Goal: Information Seeking & Learning: Learn about a topic

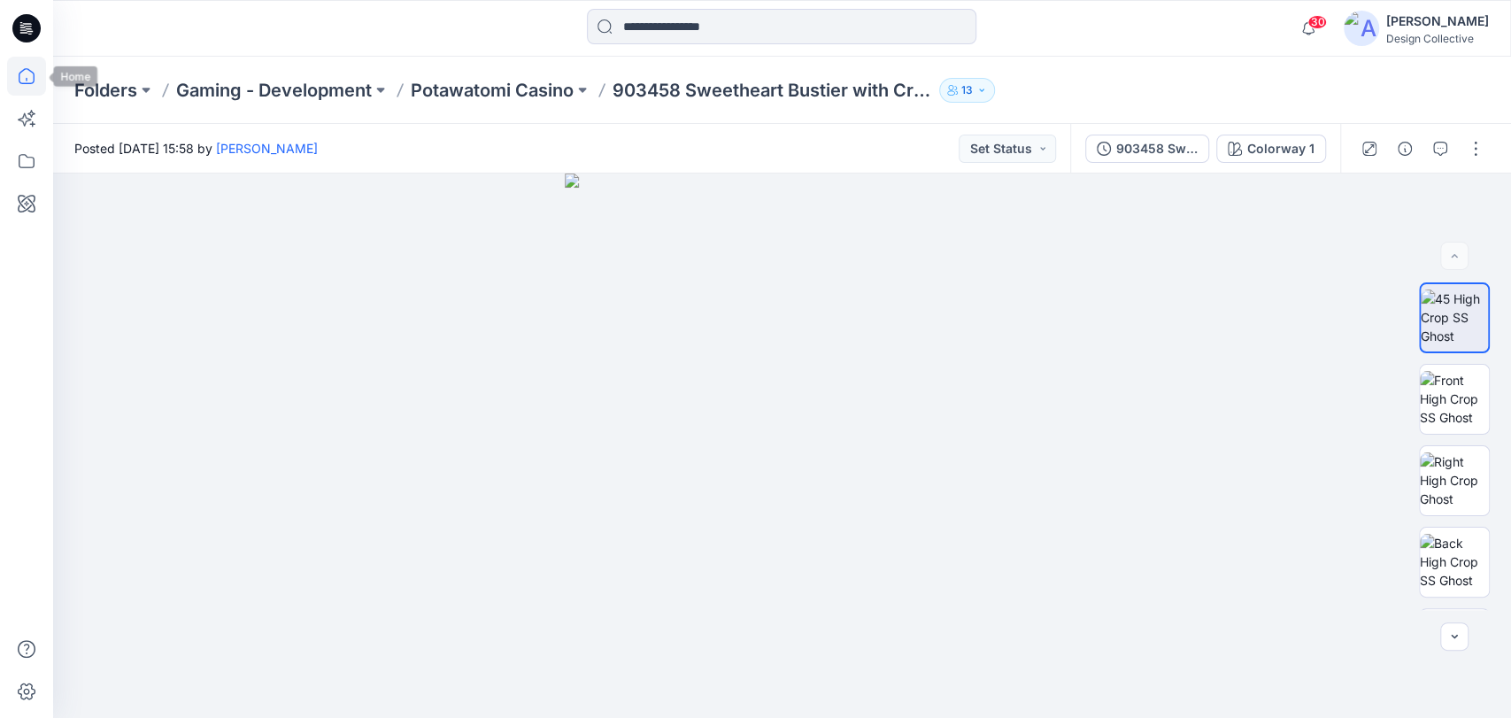
click at [27, 79] on icon at bounding box center [26, 76] width 39 height 39
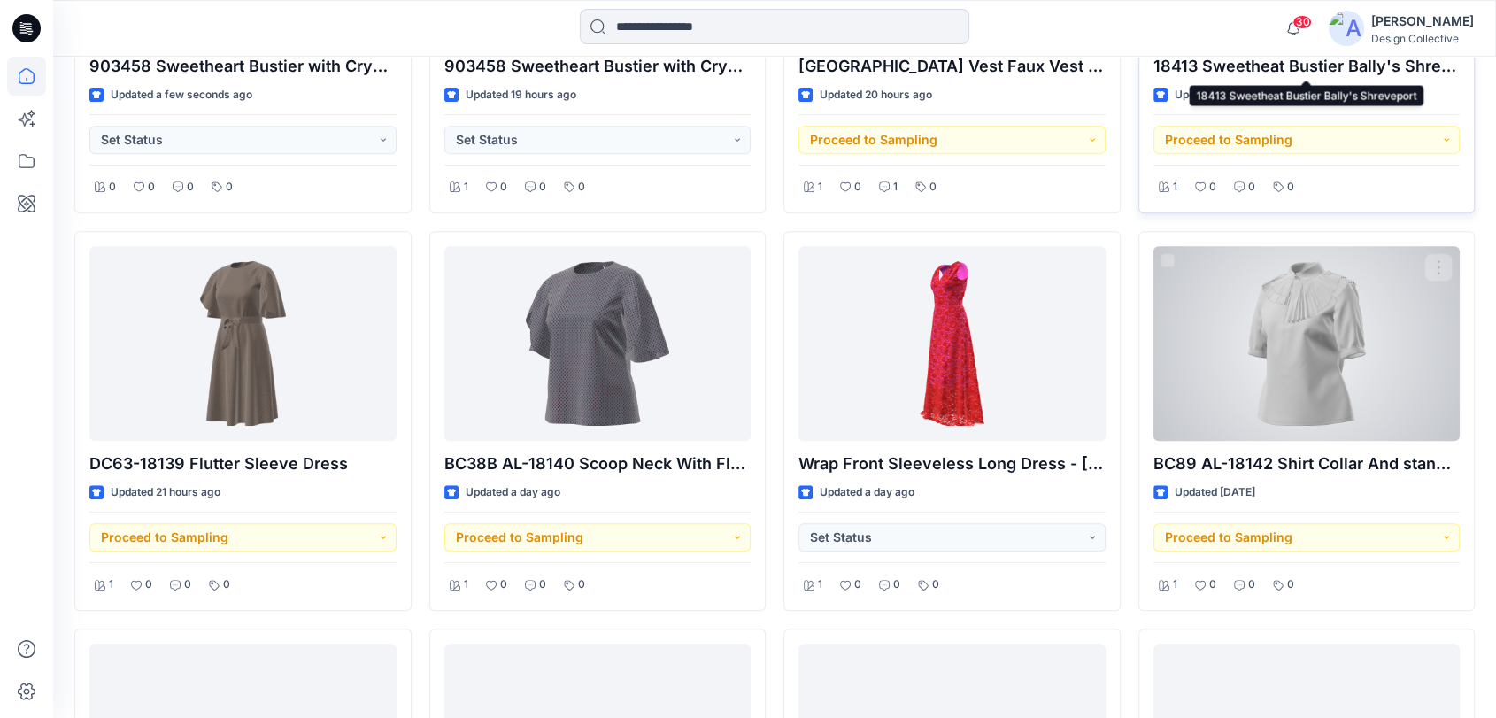
scroll to position [721, 0]
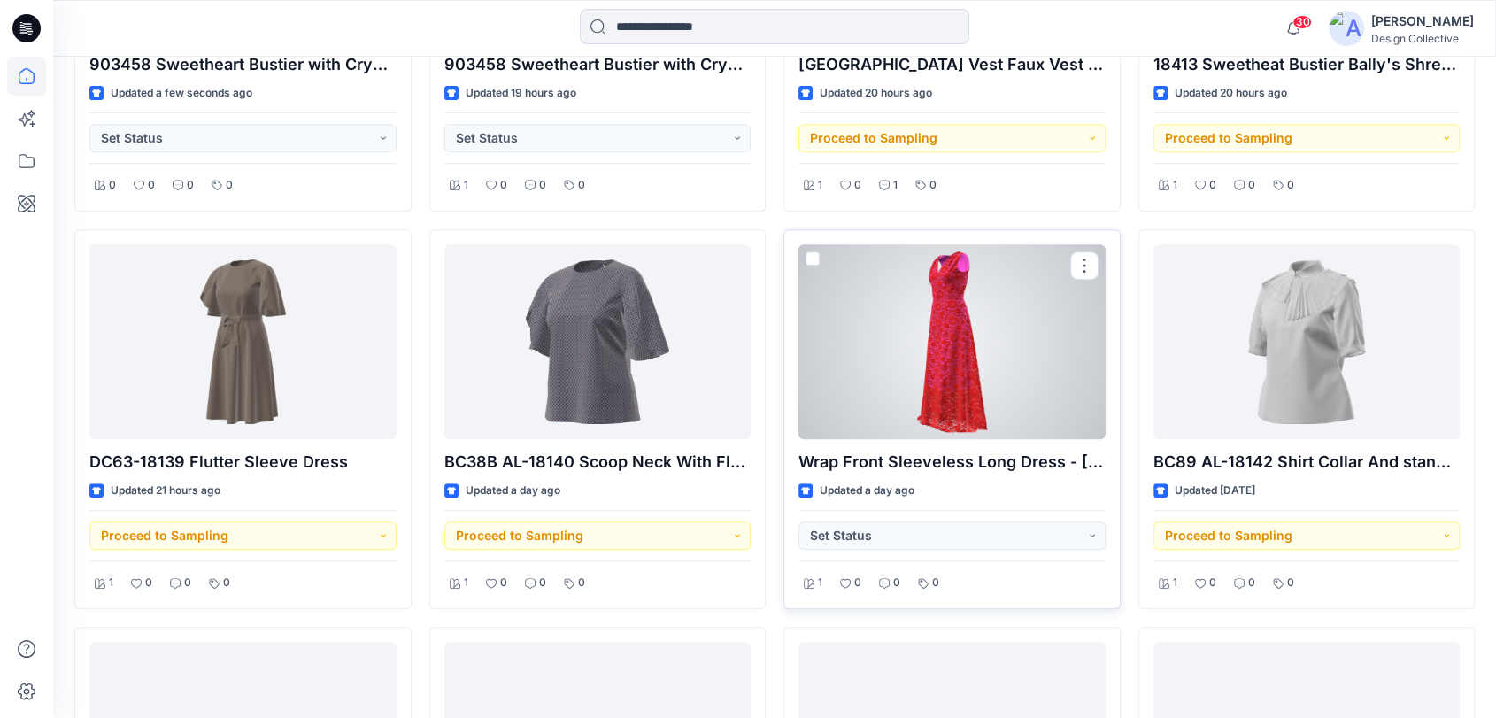
click at [1002, 342] on div at bounding box center [951, 341] width 307 height 195
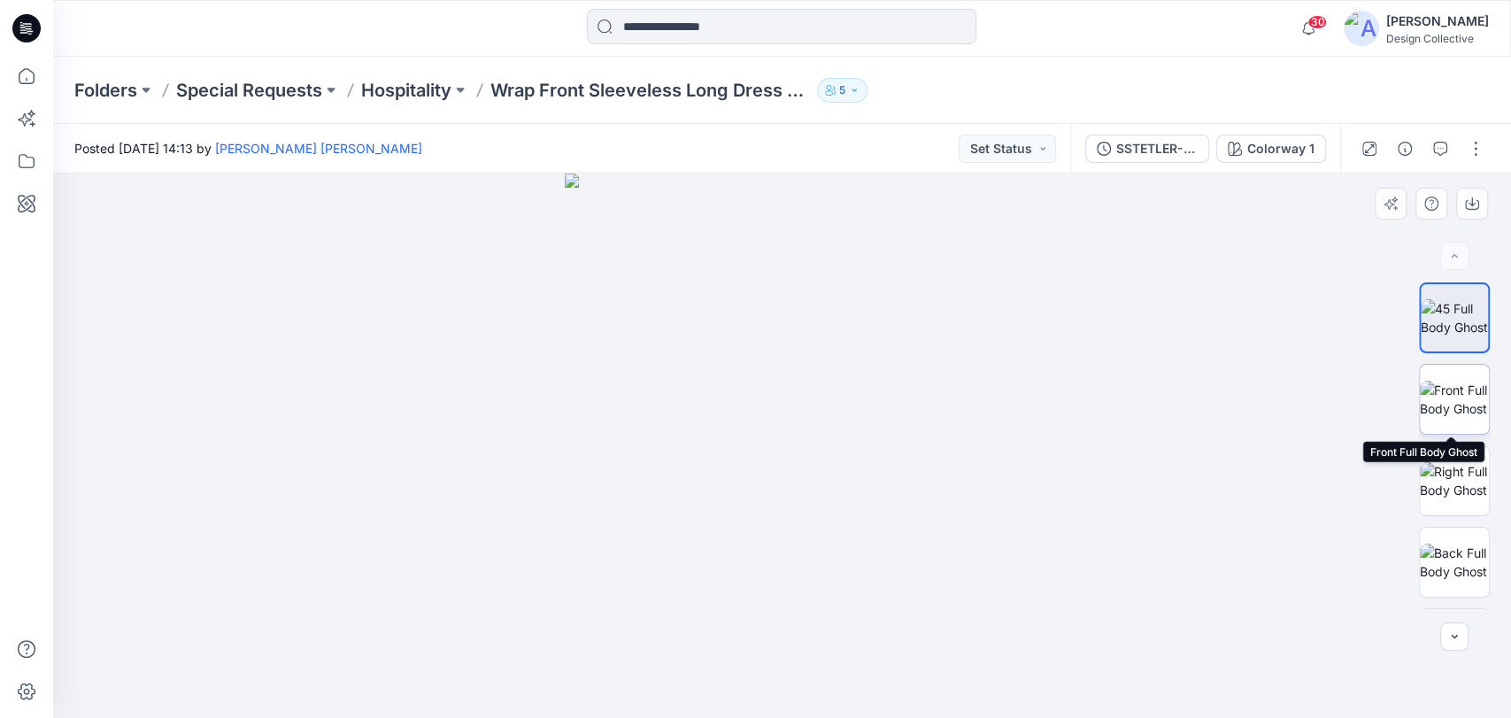
click at [1466, 407] on img at bounding box center [1454, 399] width 69 height 37
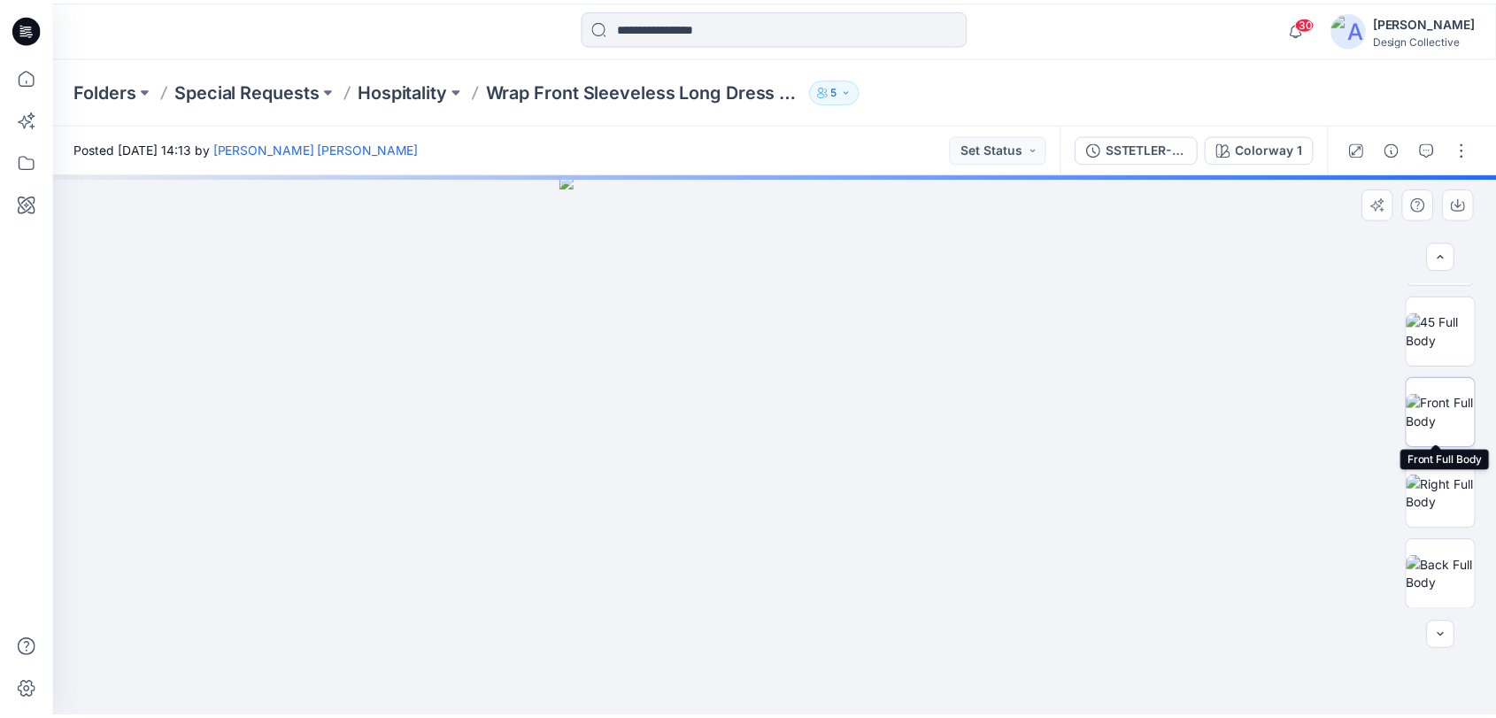
scroll to position [393, 0]
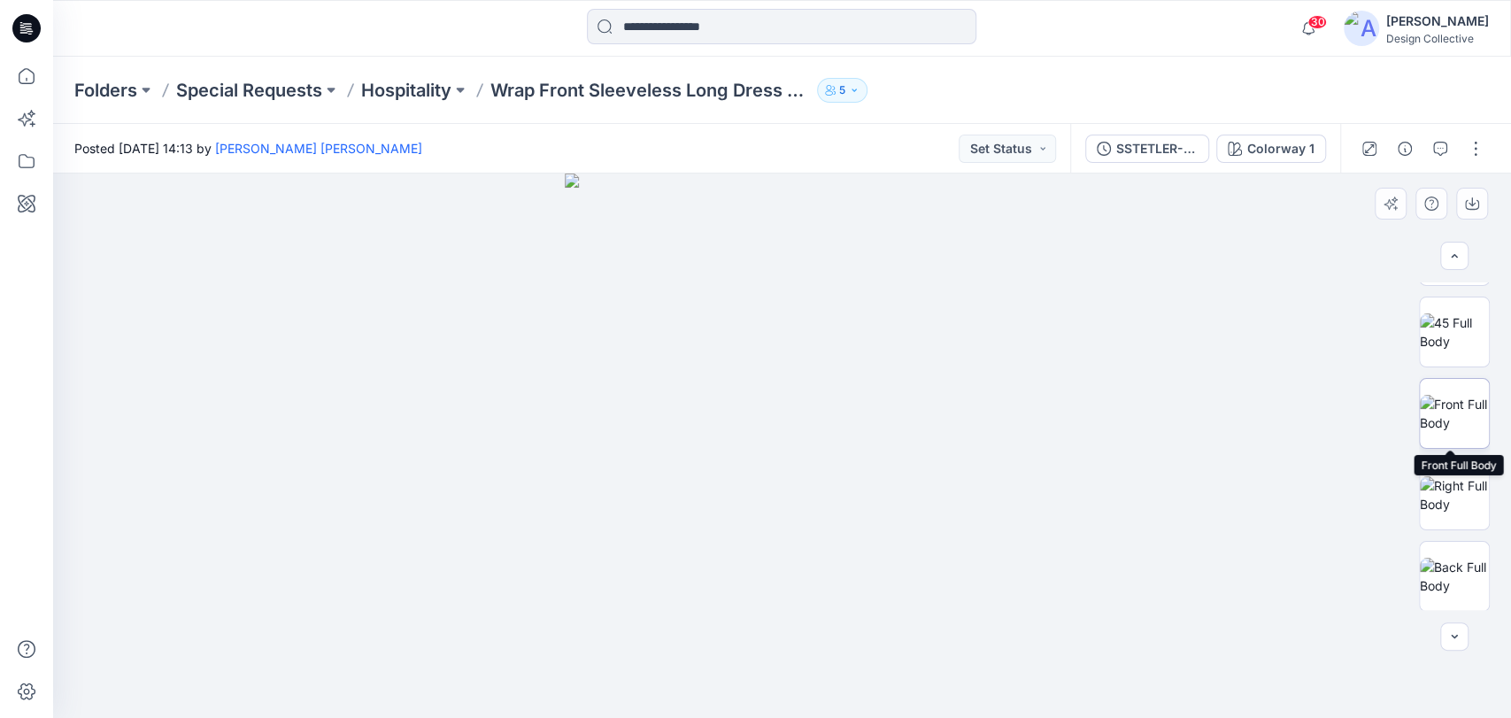
click at [1464, 418] on img at bounding box center [1454, 413] width 69 height 37
click at [28, 89] on icon at bounding box center [26, 76] width 39 height 39
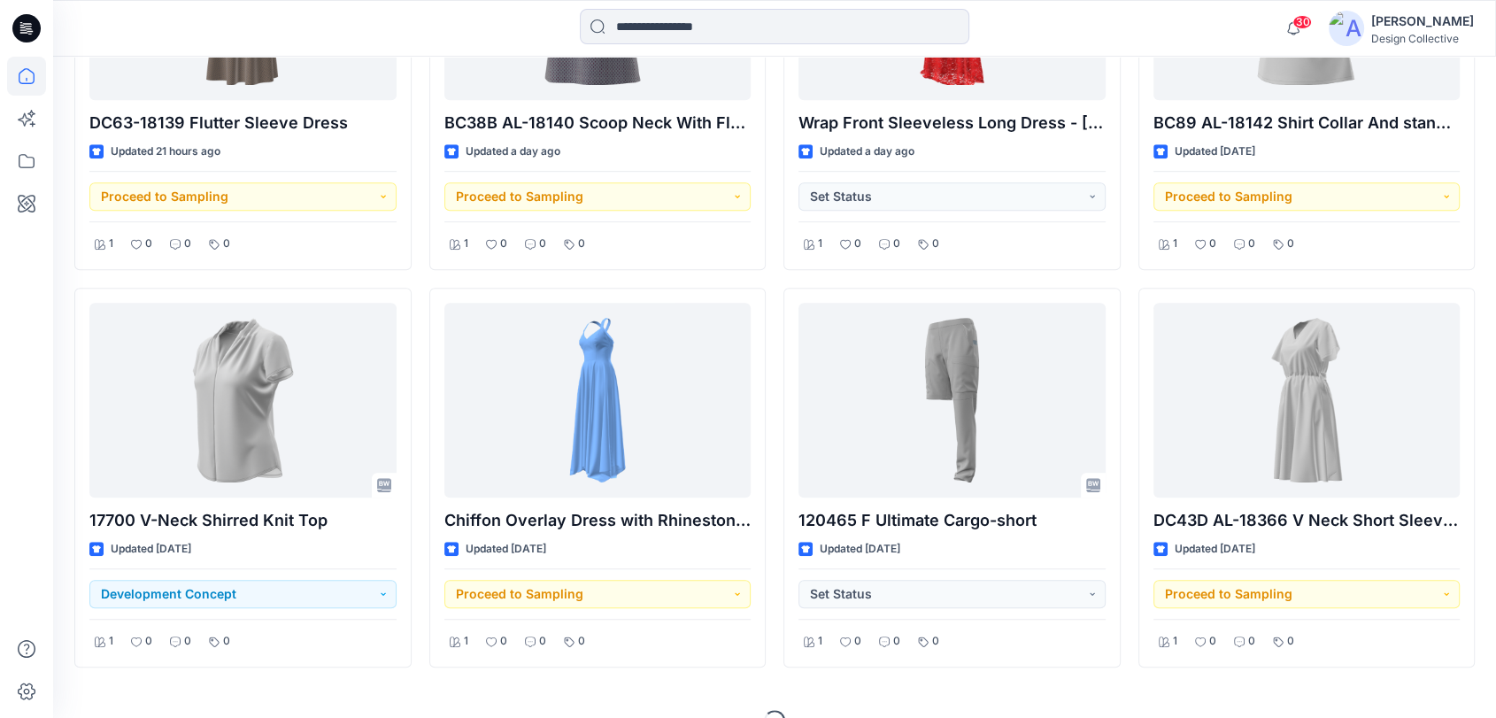
scroll to position [1093, 0]
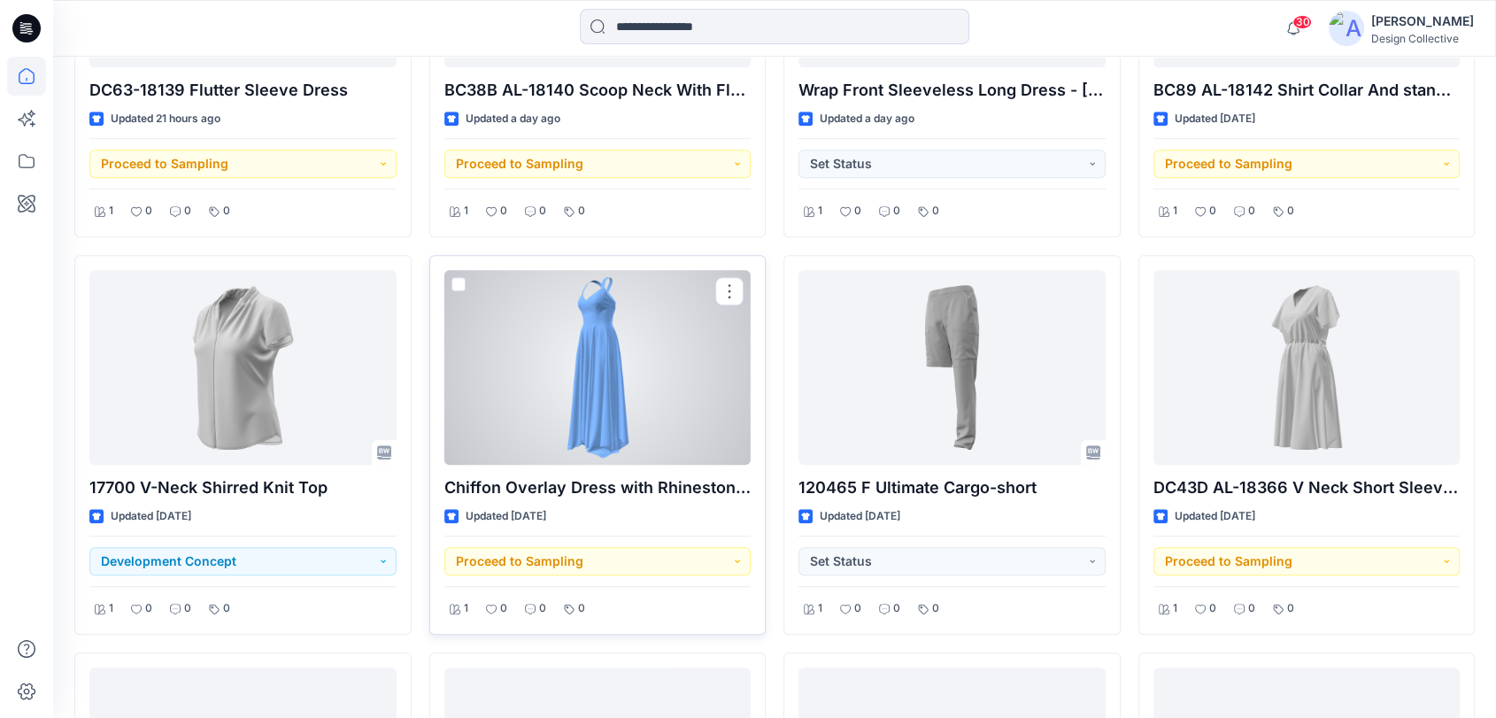
click at [614, 355] on div at bounding box center [597, 367] width 307 height 195
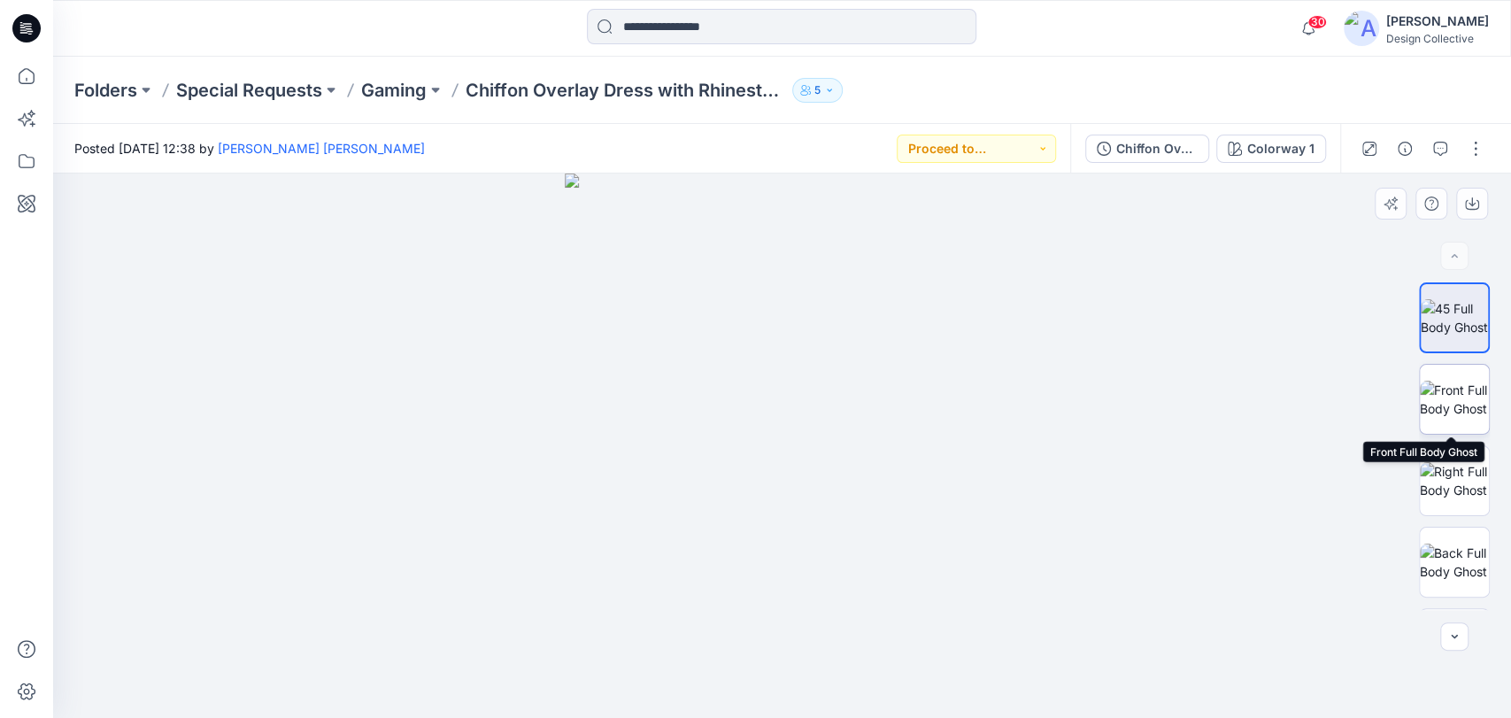
click at [1465, 404] on img at bounding box center [1454, 399] width 69 height 37
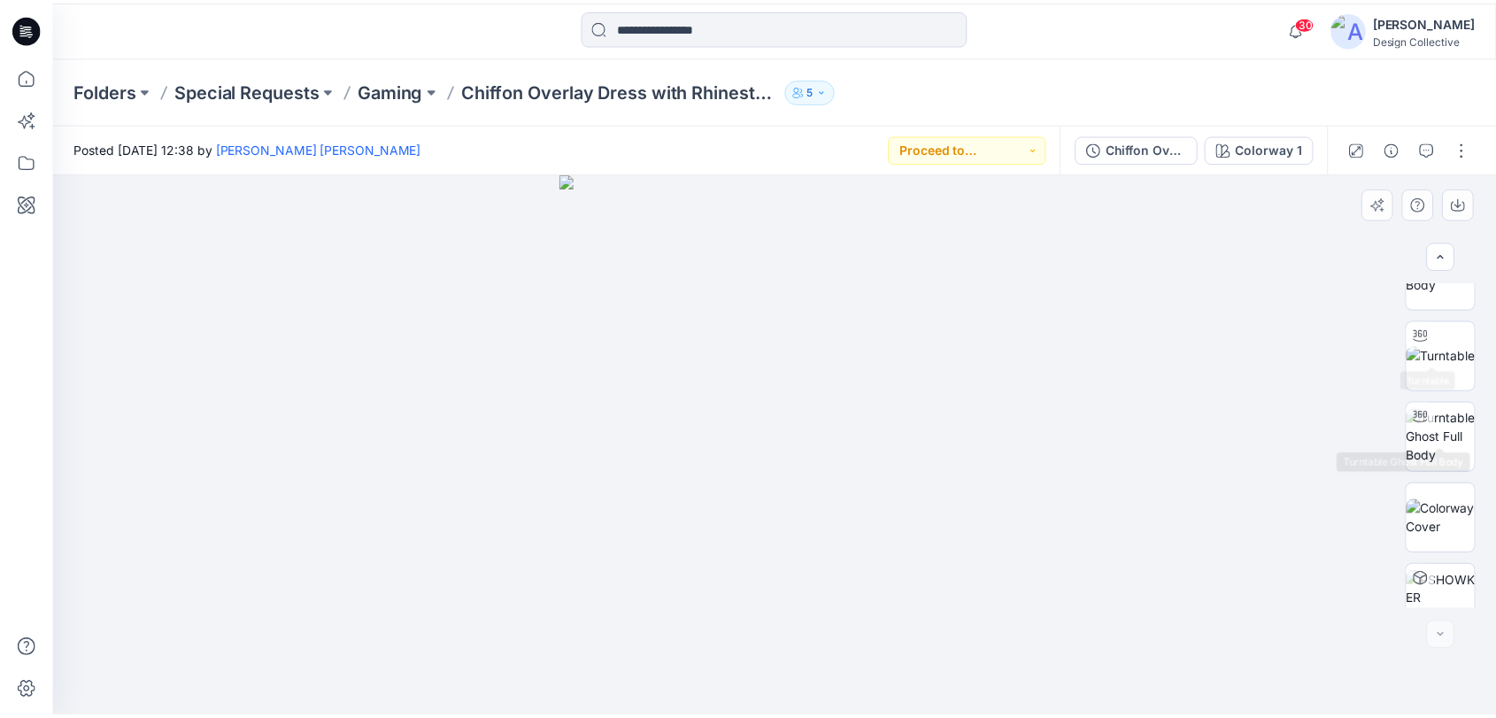
scroll to position [802, 0]
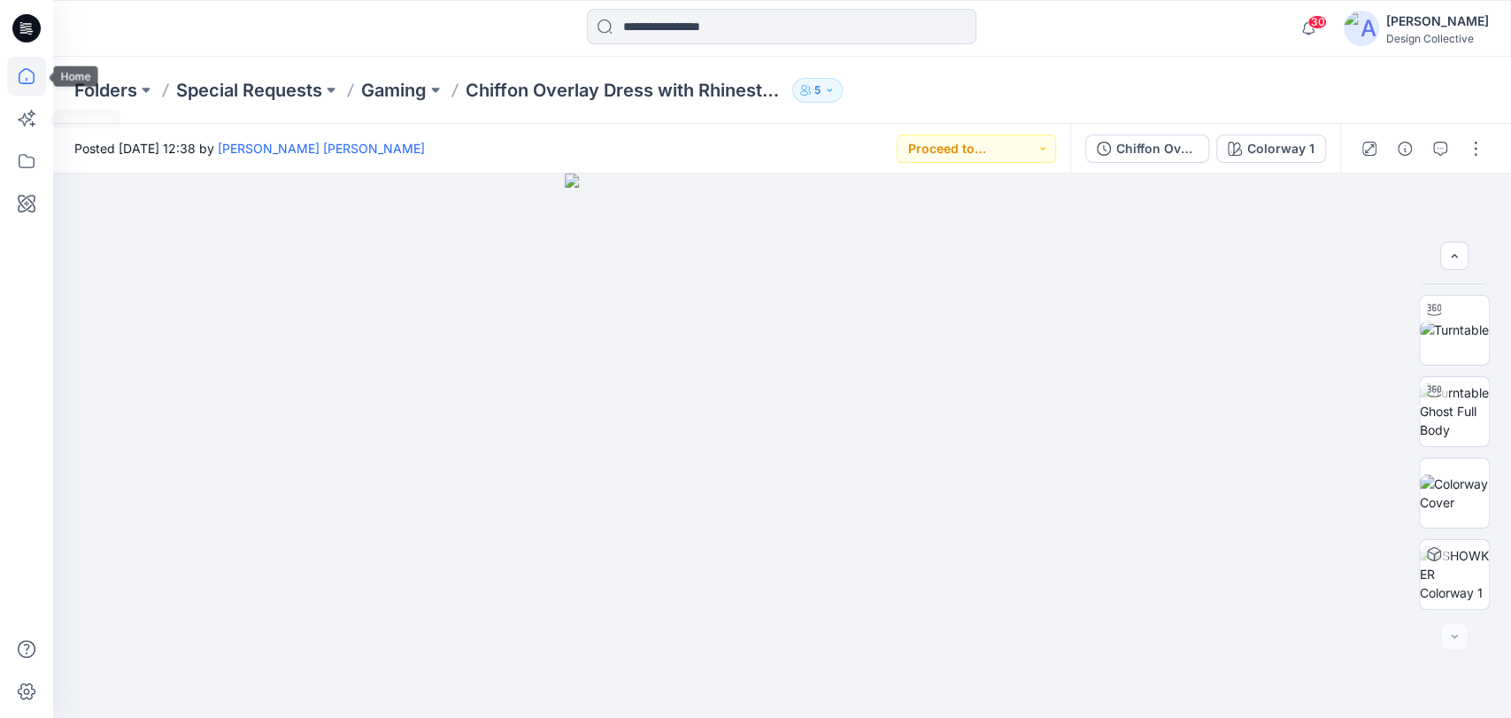
click at [26, 71] on icon at bounding box center [26, 76] width 39 height 39
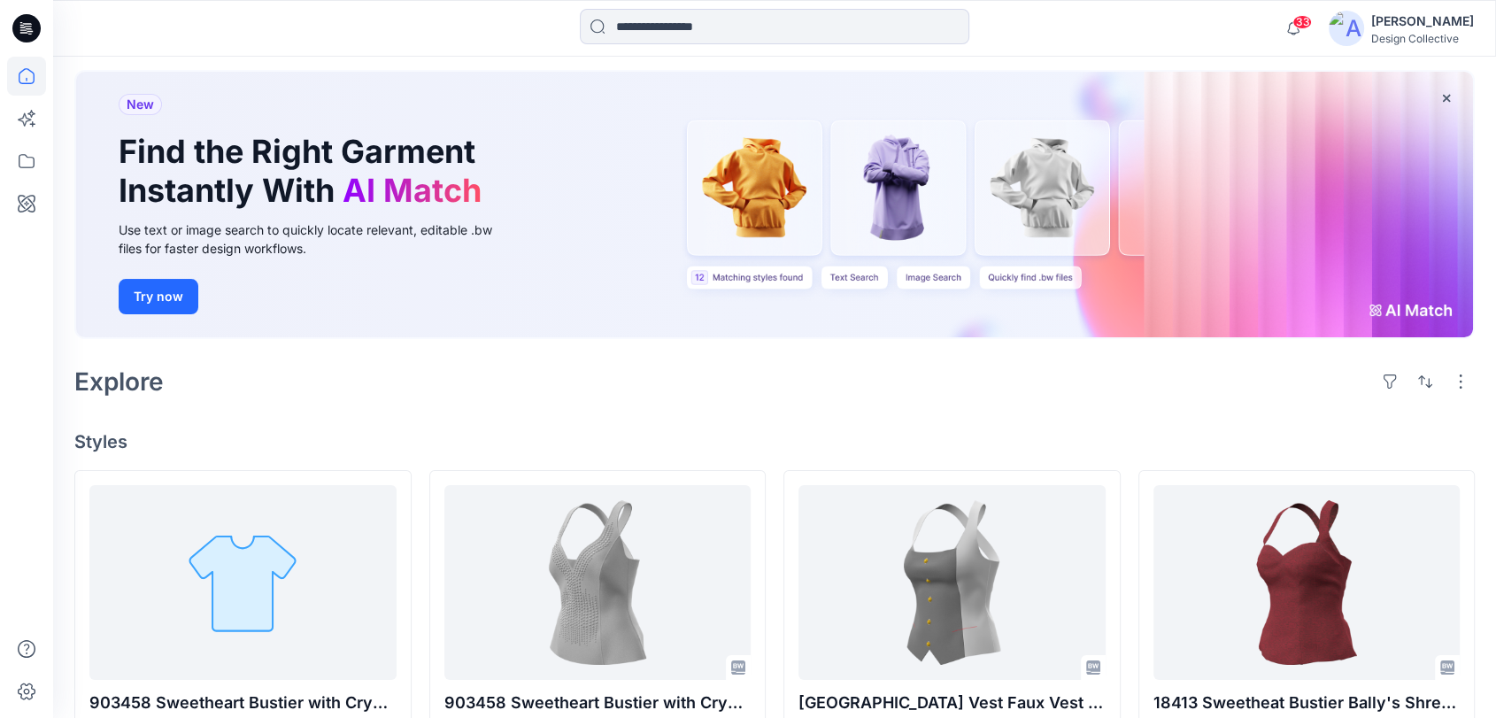
scroll to position [131, 0]
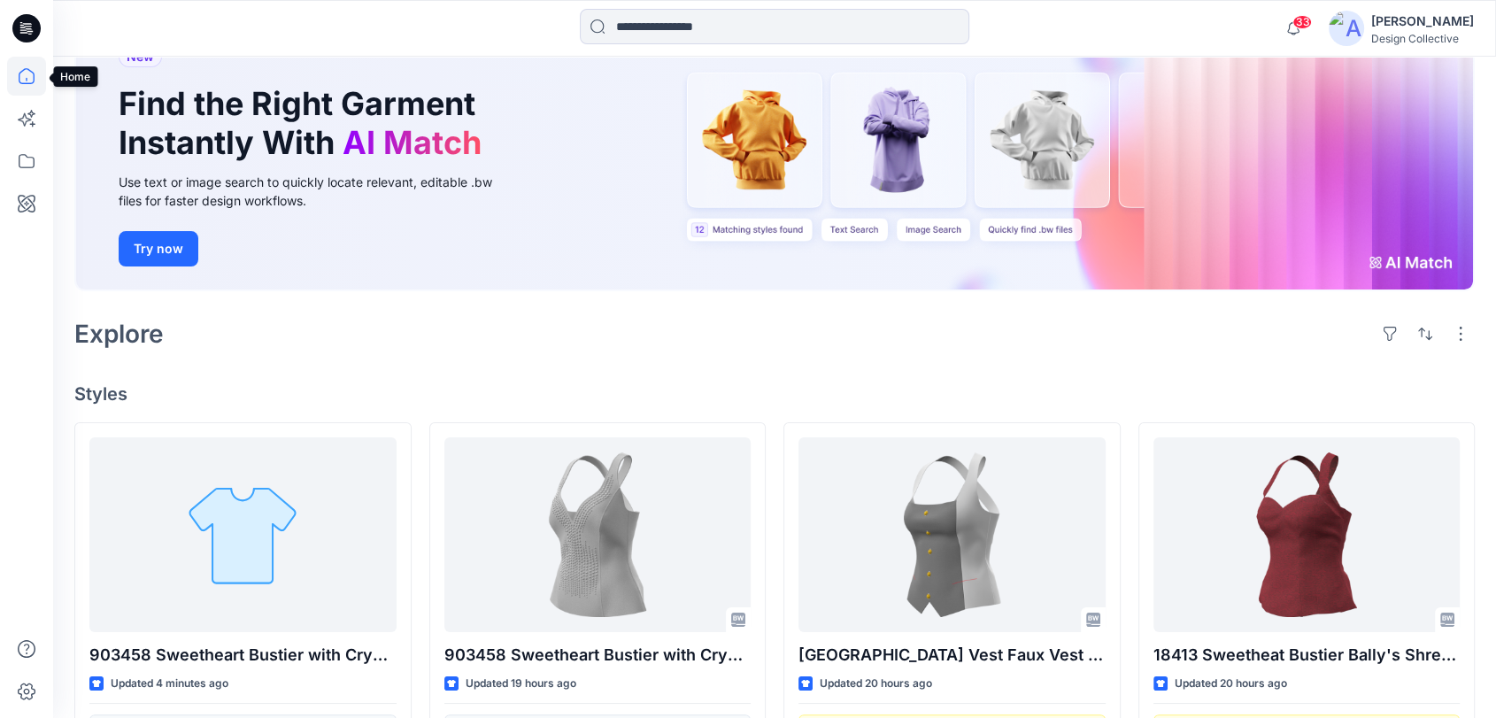
click at [21, 78] on icon at bounding box center [26, 76] width 39 height 39
click at [34, 73] on icon at bounding box center [26, 76] width 39 height 39
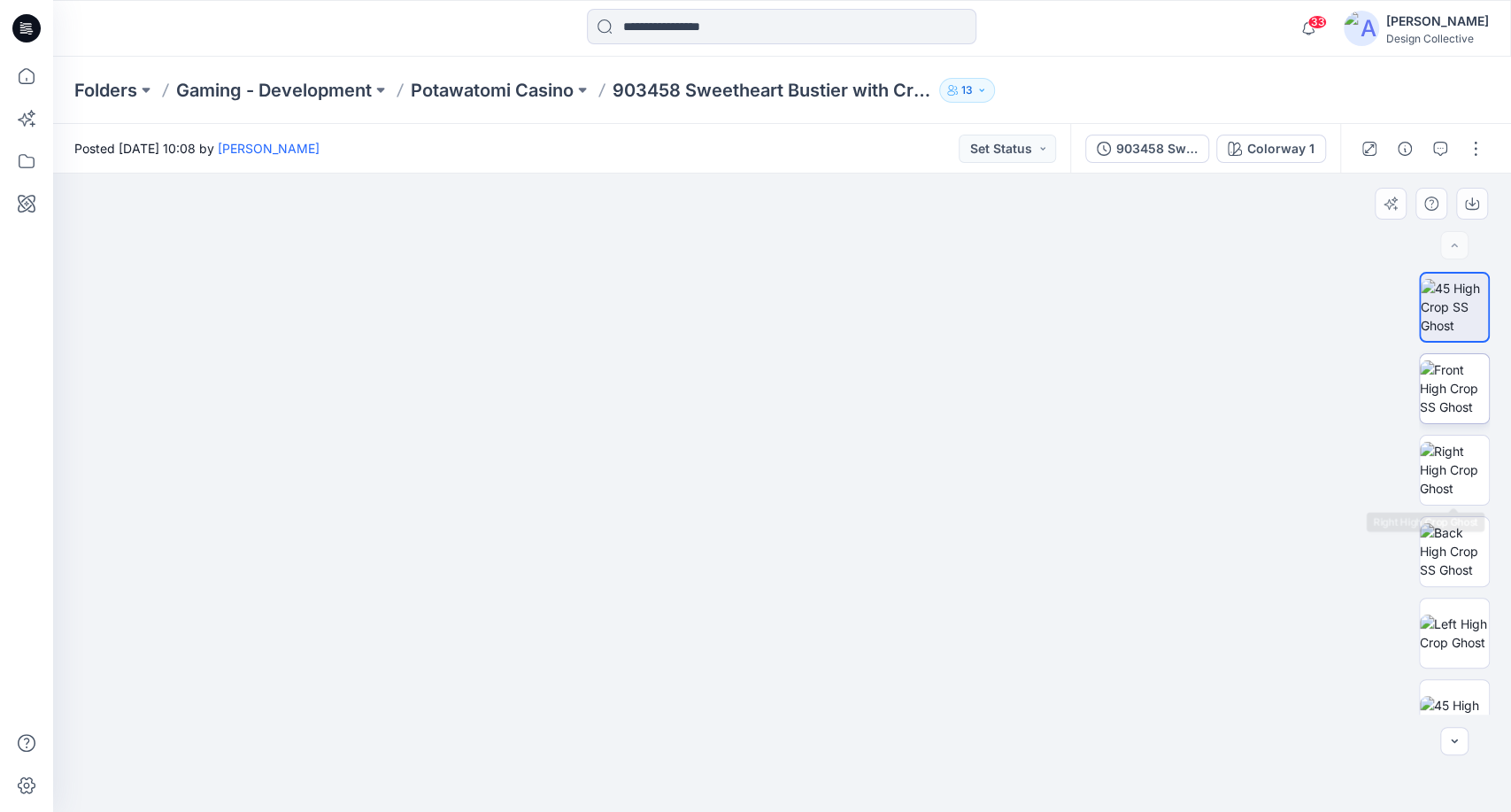
click at [1442, 391] on img at bounding box center [1454, 388] width 69 height 56
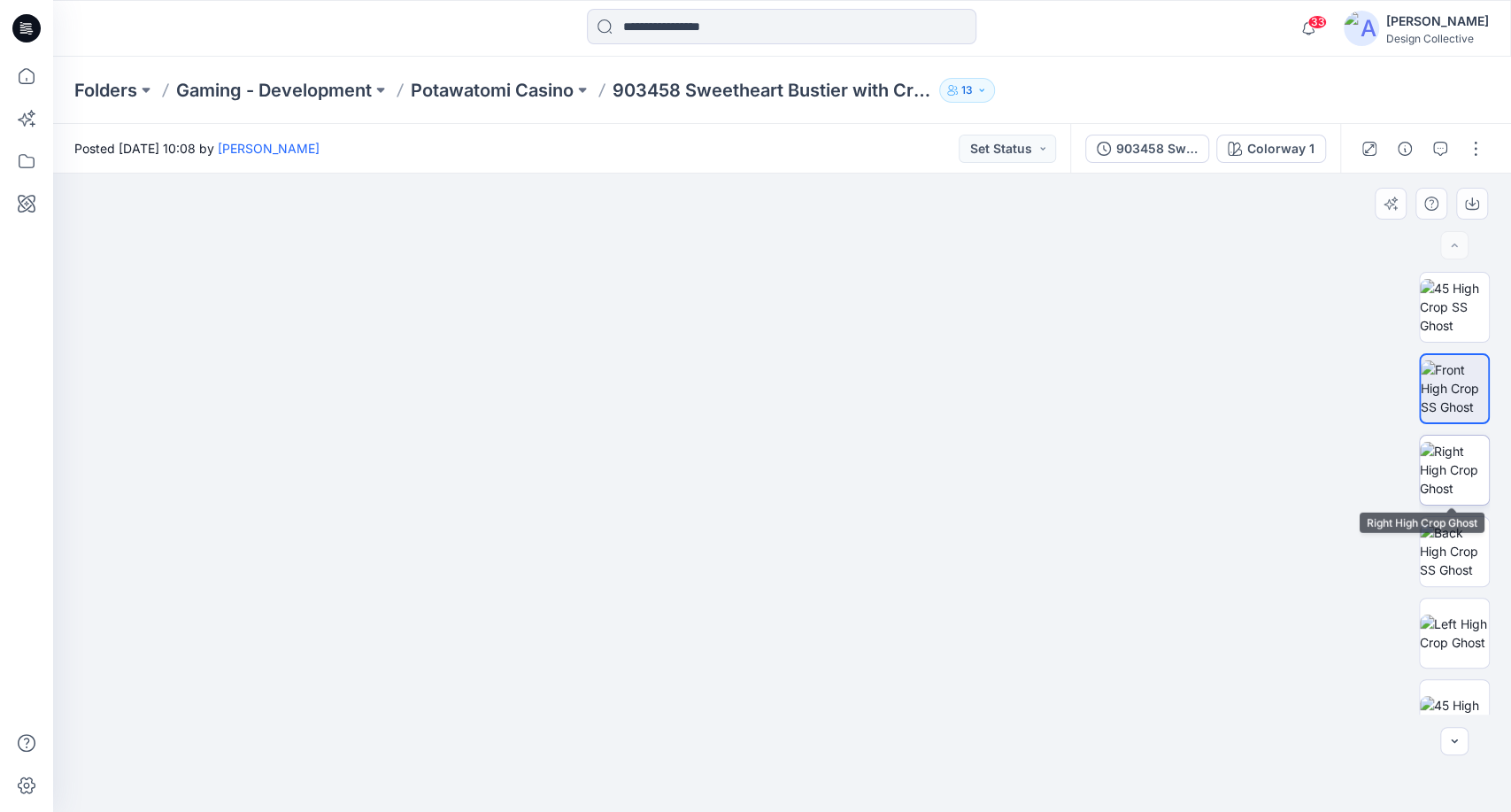
click at [1426, 490] on img at bounding box center [1454, 470] width 69 height 56
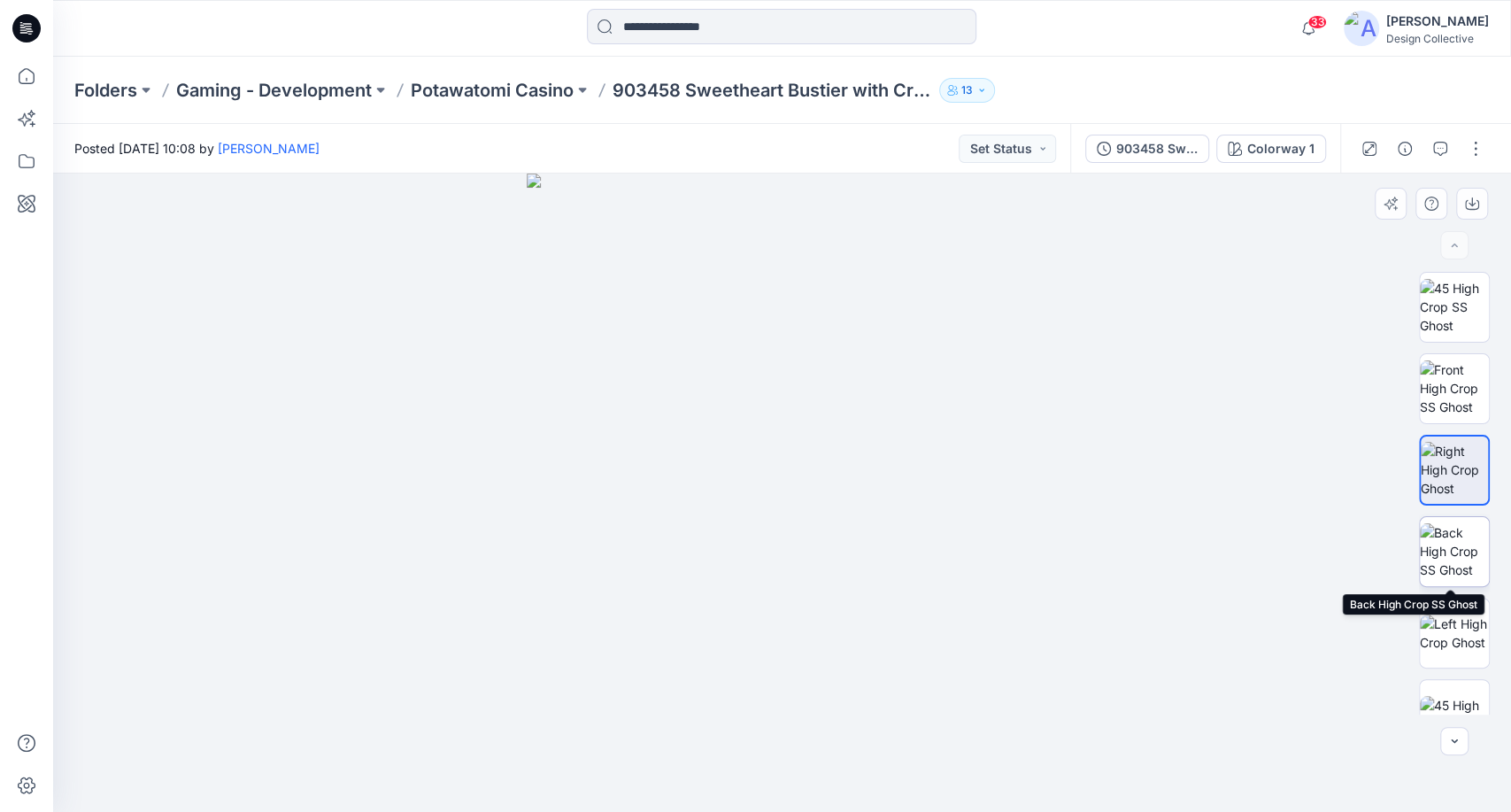
click at [1441, 550] on img at bounding box center [1454, 551] width 69 height 56
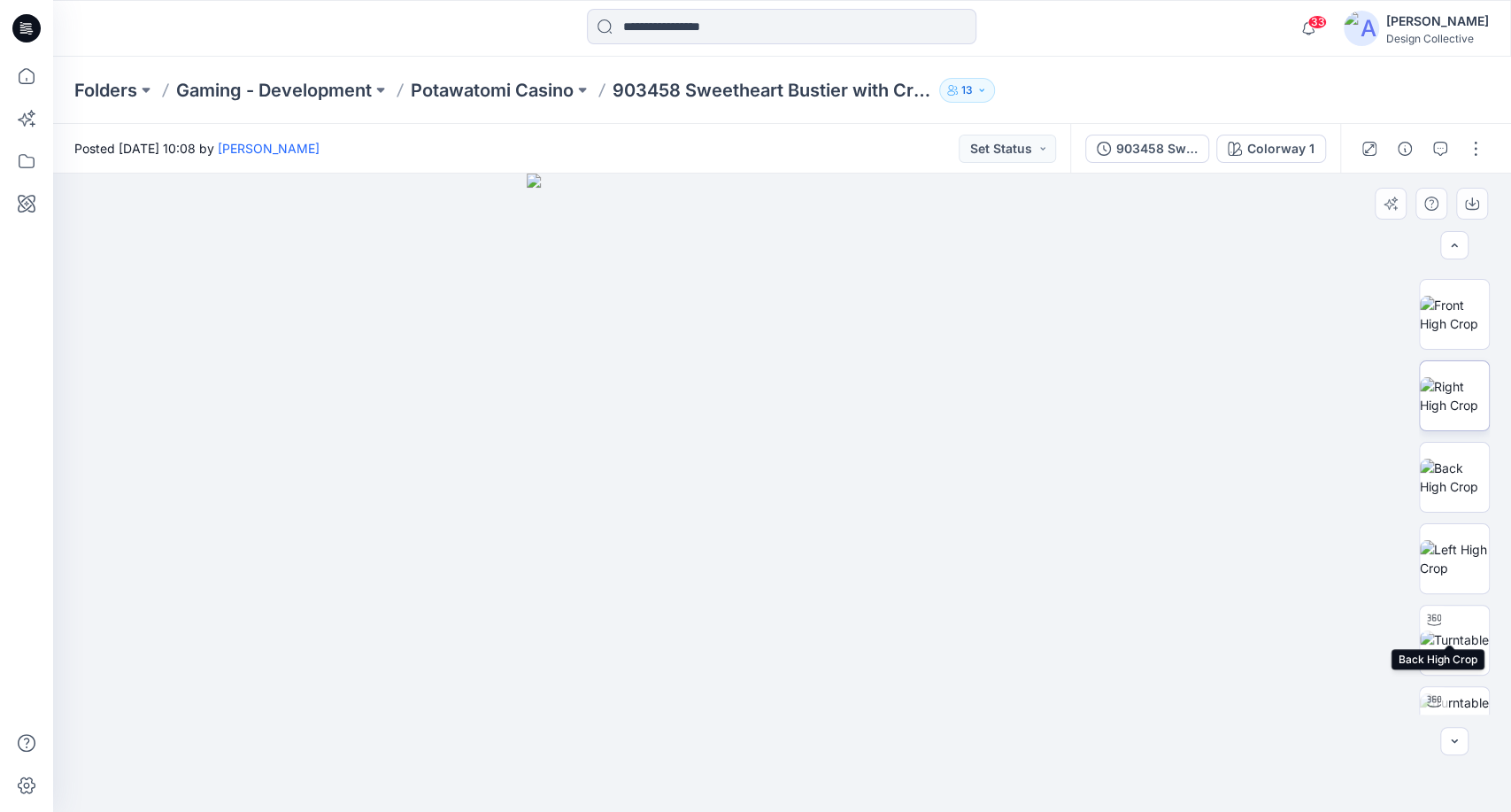
scroll to position [524, 0]
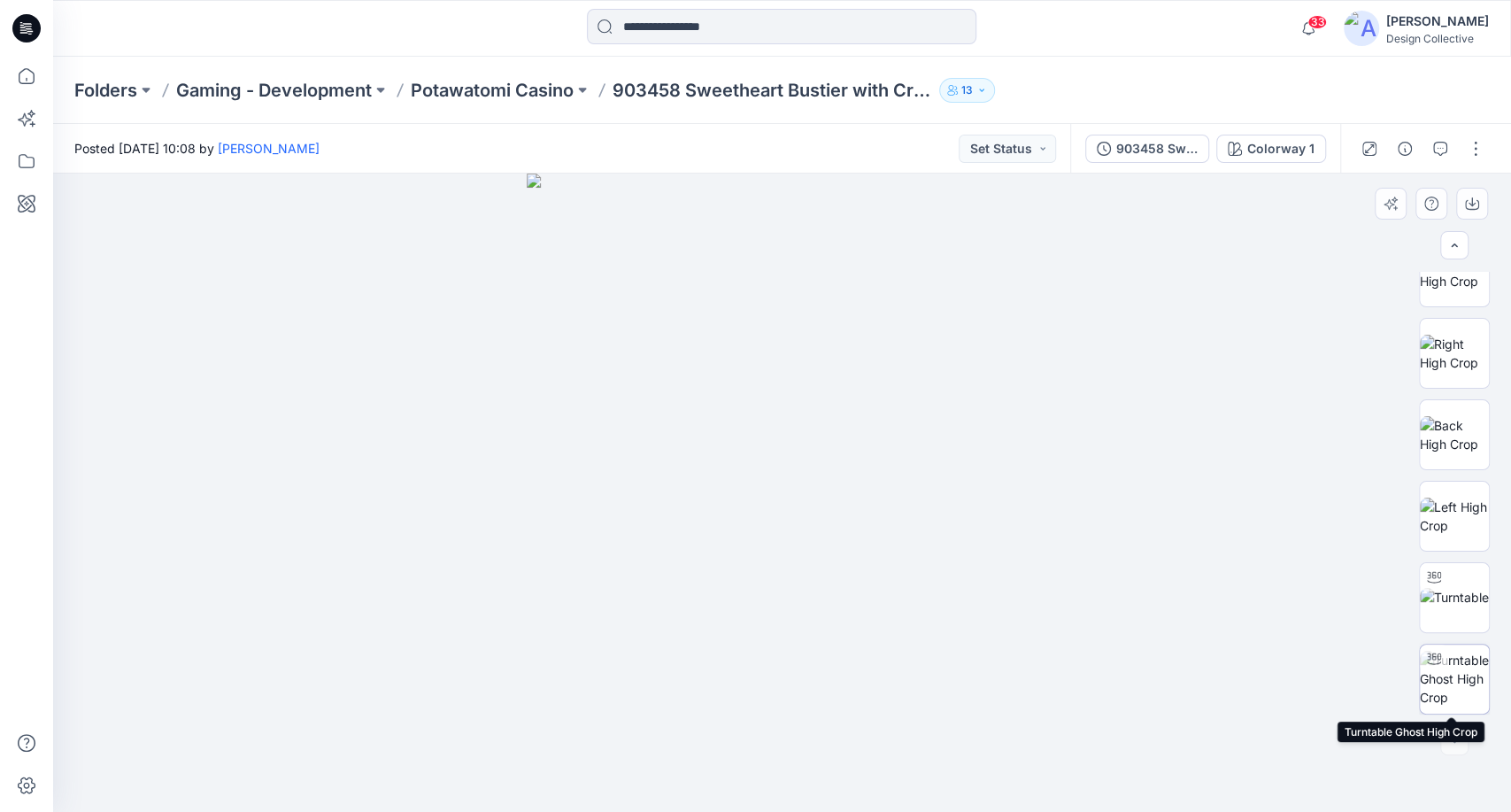
click at [1455, 674] on img at bounding box center [1454, 679] width 69 height 56
drag, startPoint x: 783, startPoint y: 788, endPoint x: 826, endPoint y: 782, distance: 42.8
click at [826, 782] on icon at bounding box center [785, 759] width 536 height 66
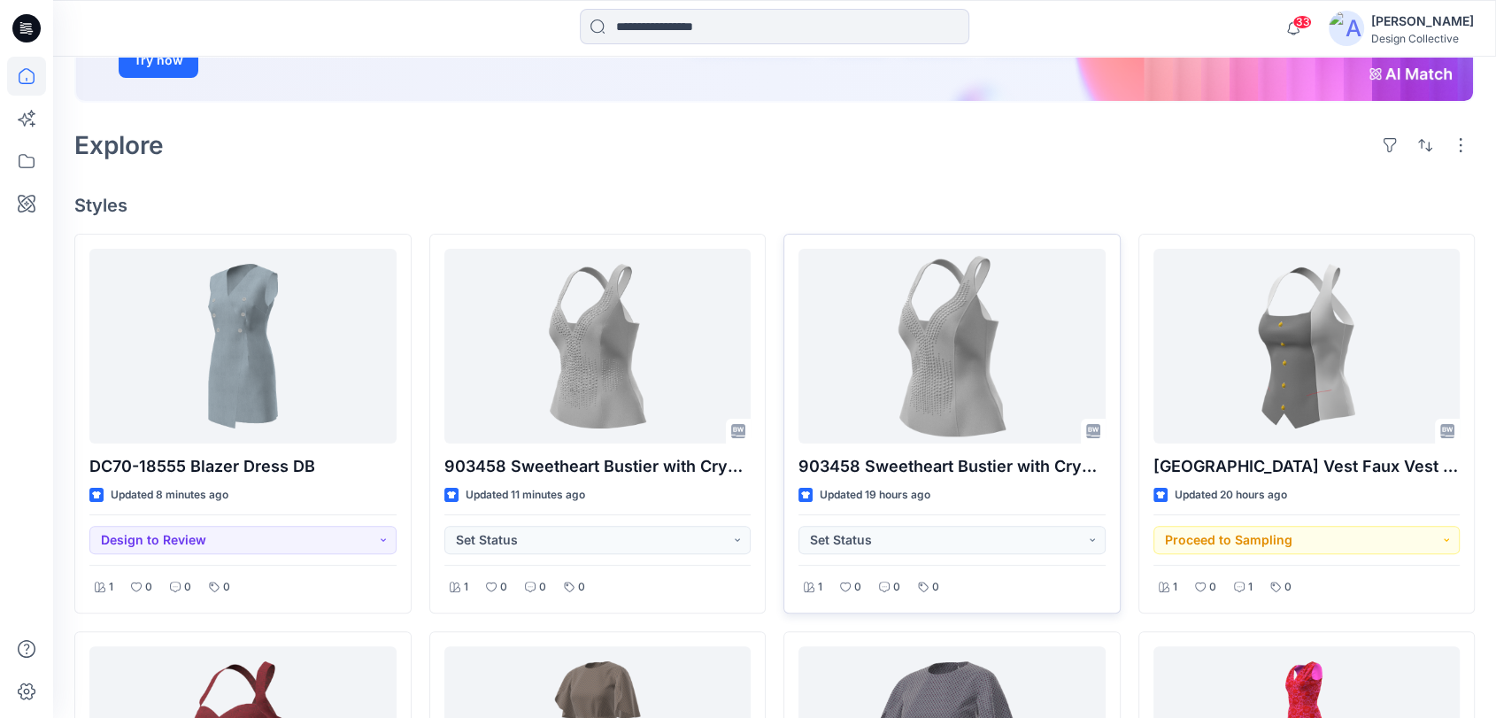
scroll to position [328, 0]
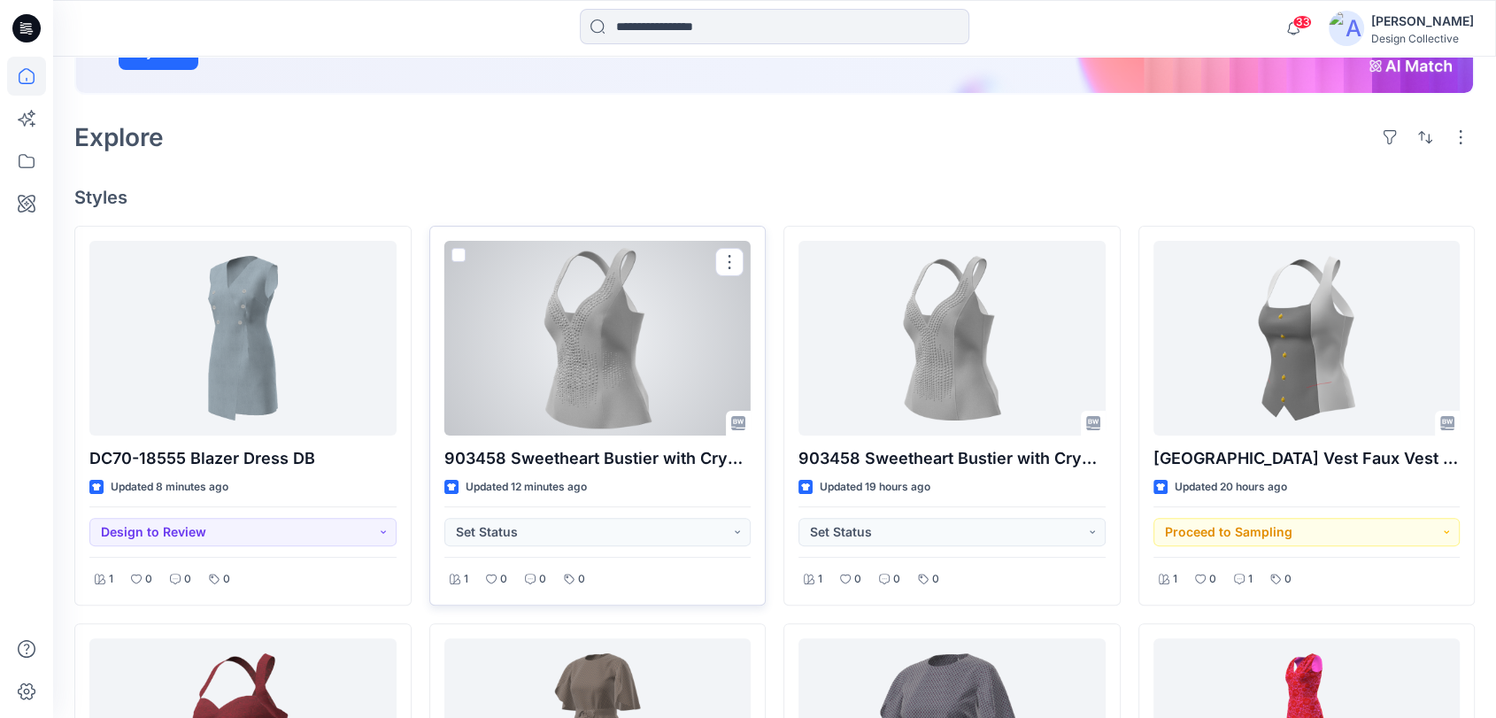
click at [652, 376] on div at bounding box center [597, 338] width 307 height 195
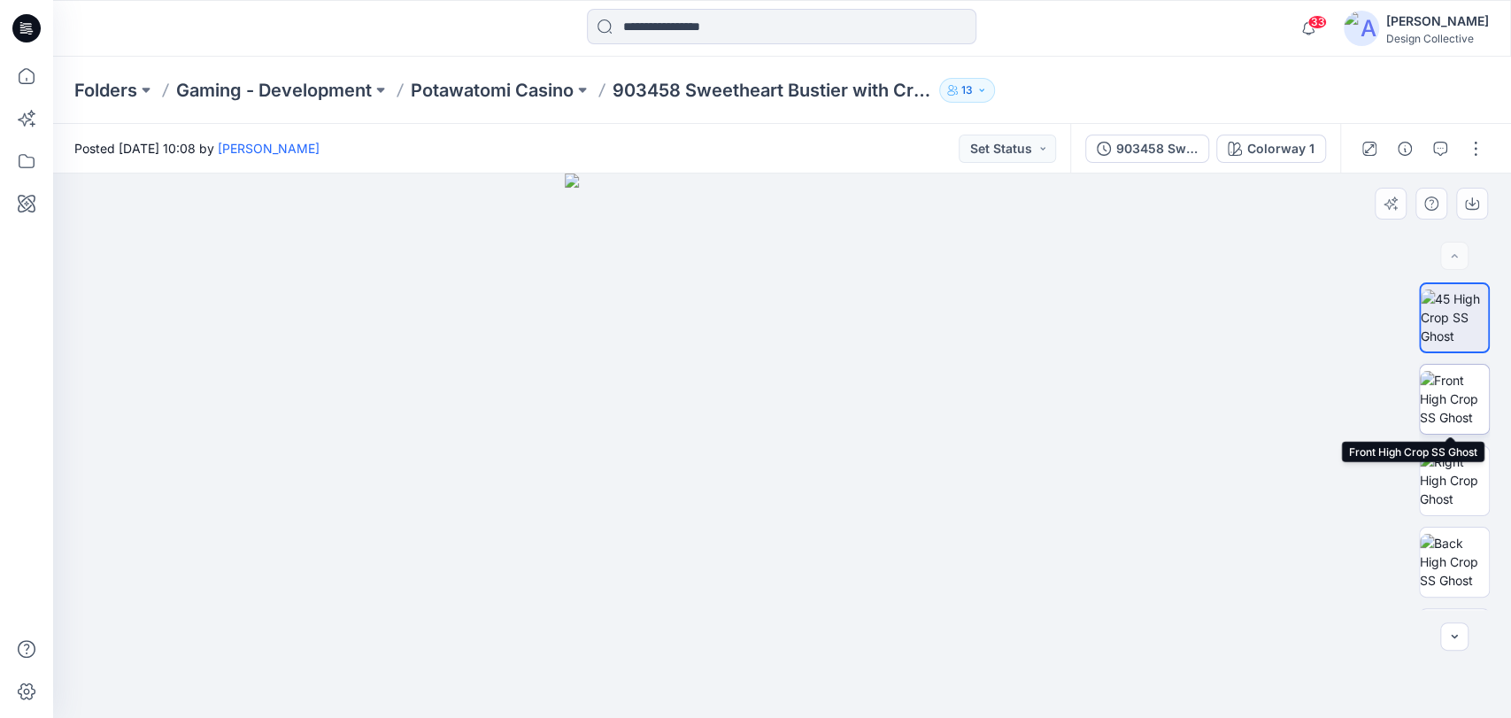
click at [1461, 412] on img at bounding box center [1454, 399] width 69 height 56
